Goal: Task Accomplishment & Management: Use online tool/utility

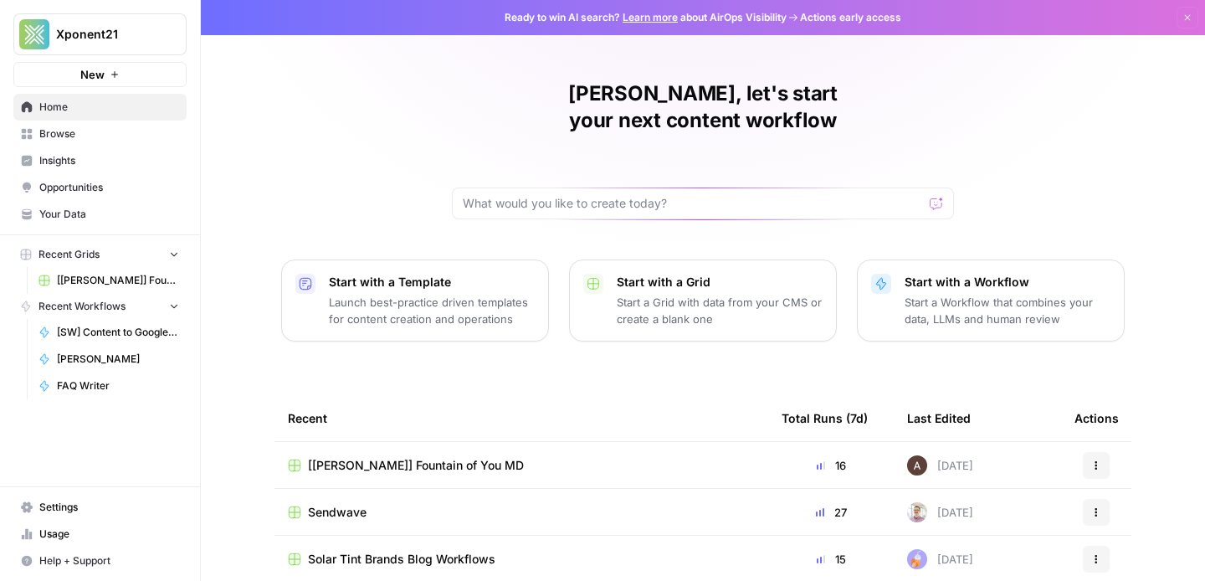
click at [132, 279] on span "[[PERSON_NAME]] Fountain of You MD" at bounding box center [118, 280] width 122 height 15
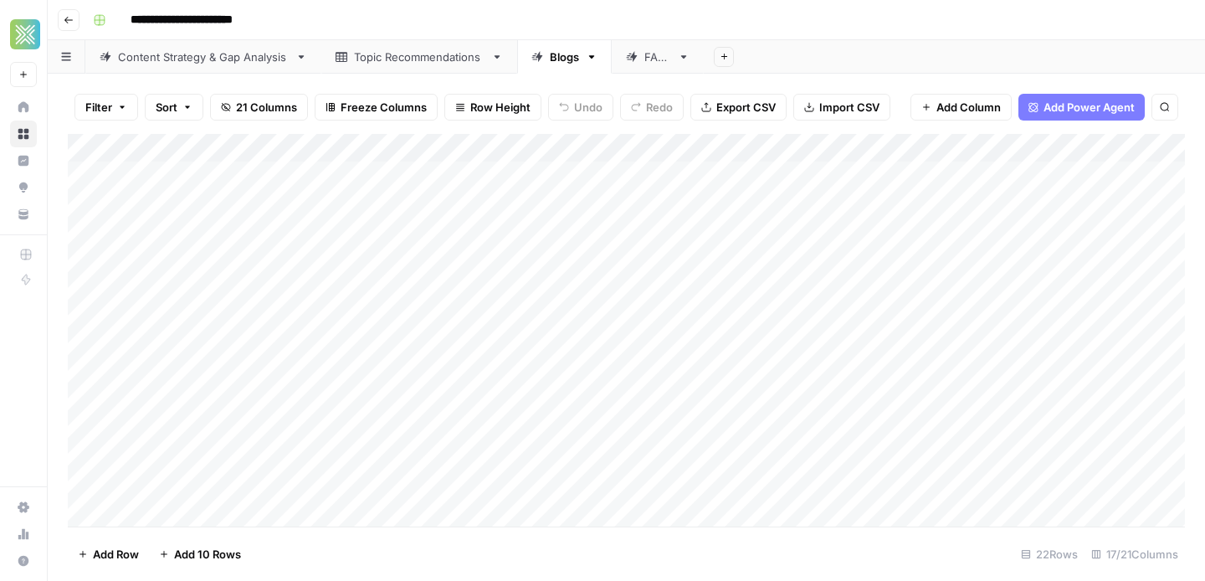
scroll to position [3, 0]
click at [85, 260] on div "Add Column" at bounding box center [627, 330] width 1118 height 393
click at [84, 290] on div "Add Column" at bounding box center [627, 330] width 1118 height 393
click at [85, 312] on div "Add Column" at bounding box center [627, 330] width 1118 height 393
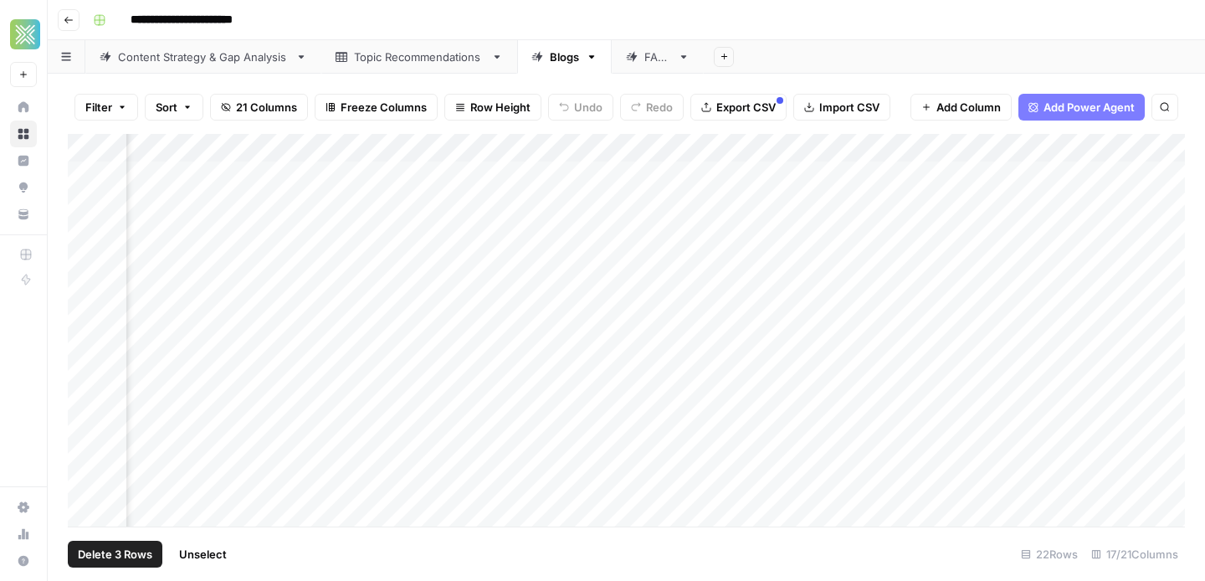
click at [520, 151] on div "Add Column" at bounding box center [627, 330] width 1118 height 393
click at [557, 250] on span "Selected Rows (3)" at bounding box center [581, 246] width 105 height 17
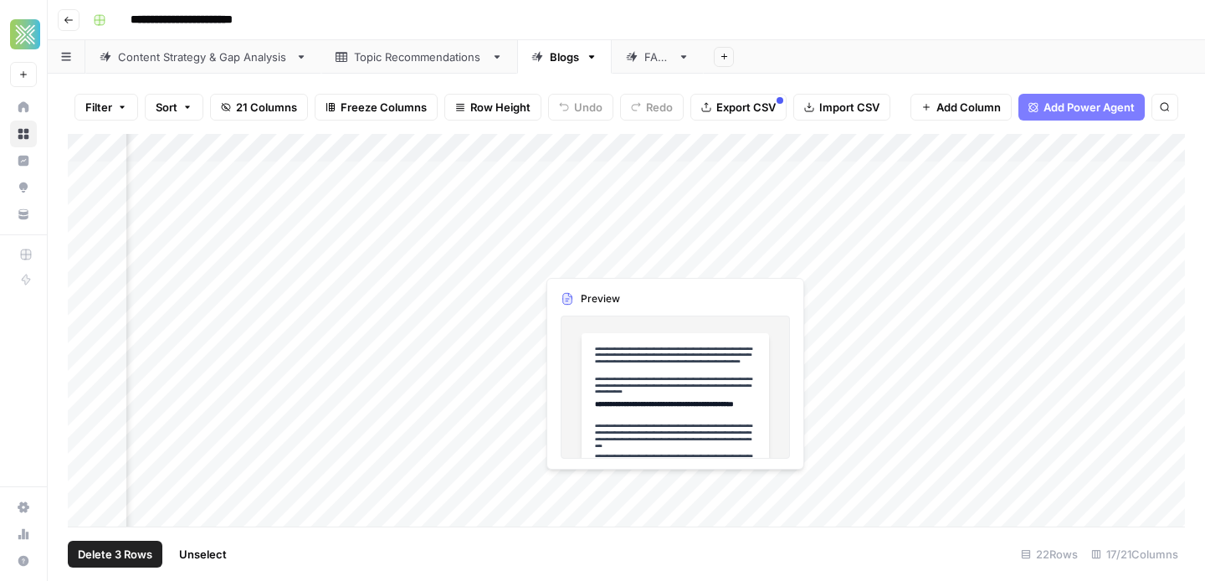
click at [563, 256] on div "Add Column" at bounding box center [627, 330] width 1118 height 393
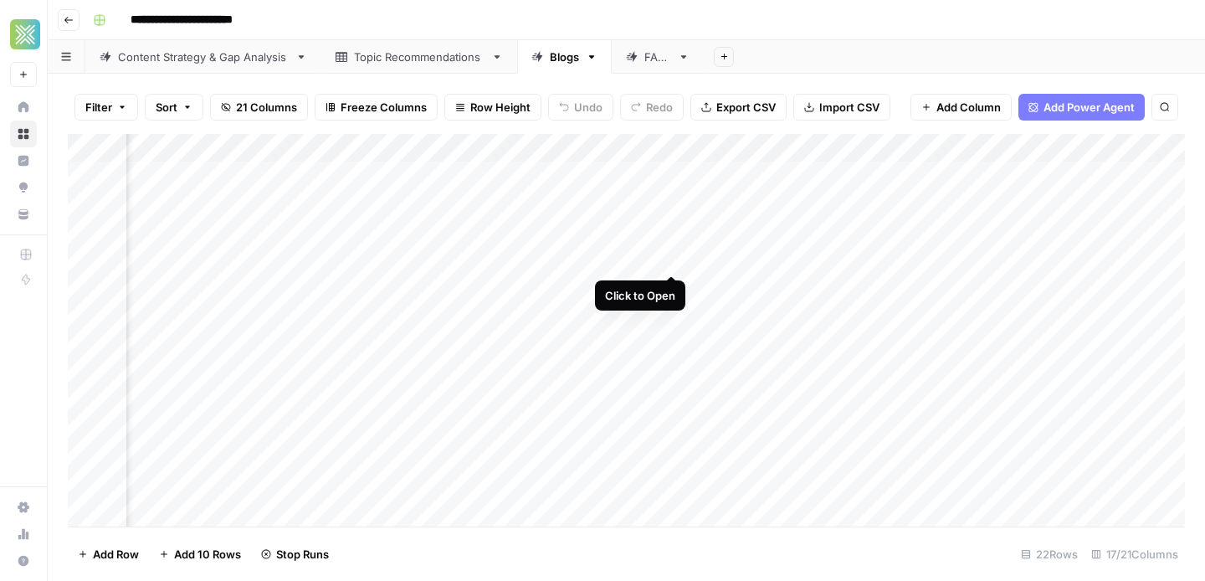
click at [676, 262] on div "Add Column" at bounding box center [627, 330] width 1118 height 393
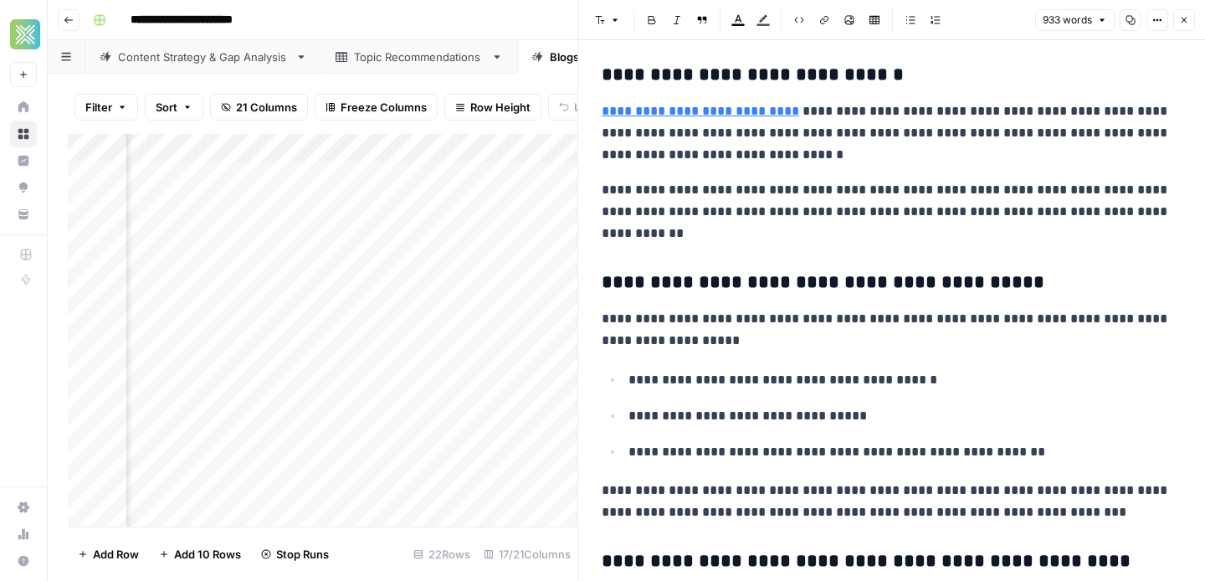
scroll to position [1246, 0]
